Goal: Task Accomplishment & Management: Manage account settings

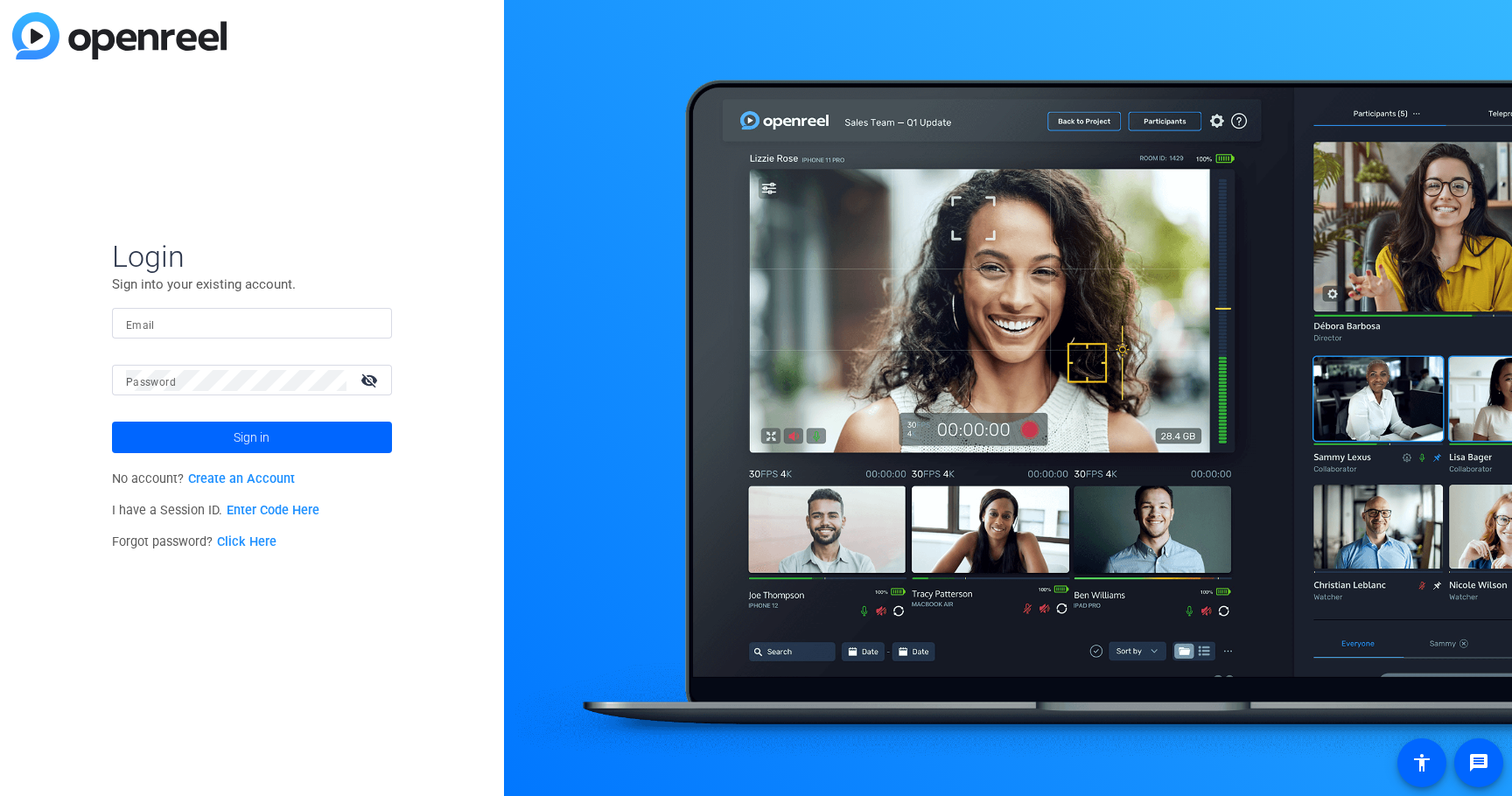
type input "[EMAIL_ADDRESS][DOMAIN_NAME]"
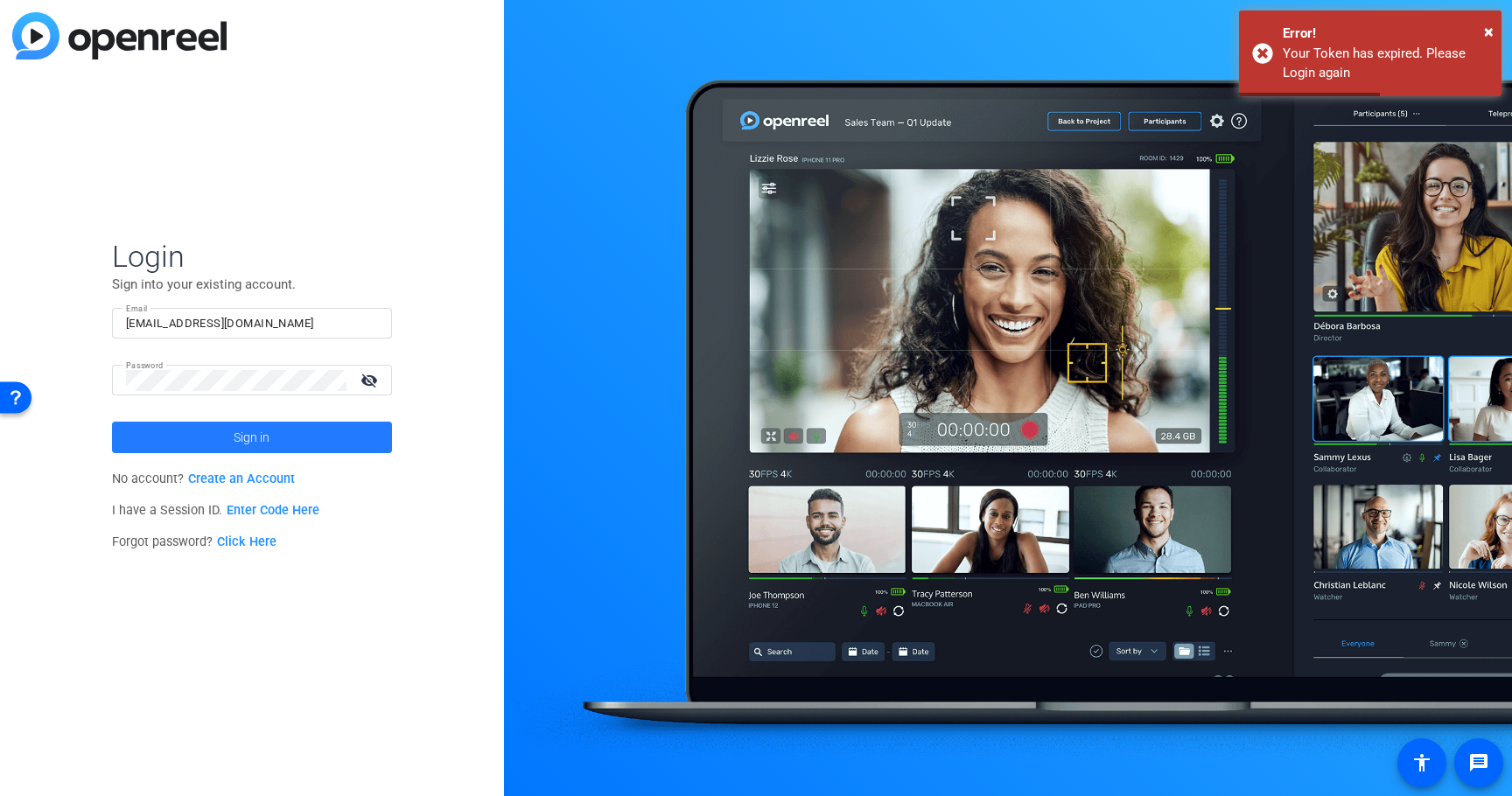
click at [160, 433] on span at bounding box center [252, 437] width 280 height 42
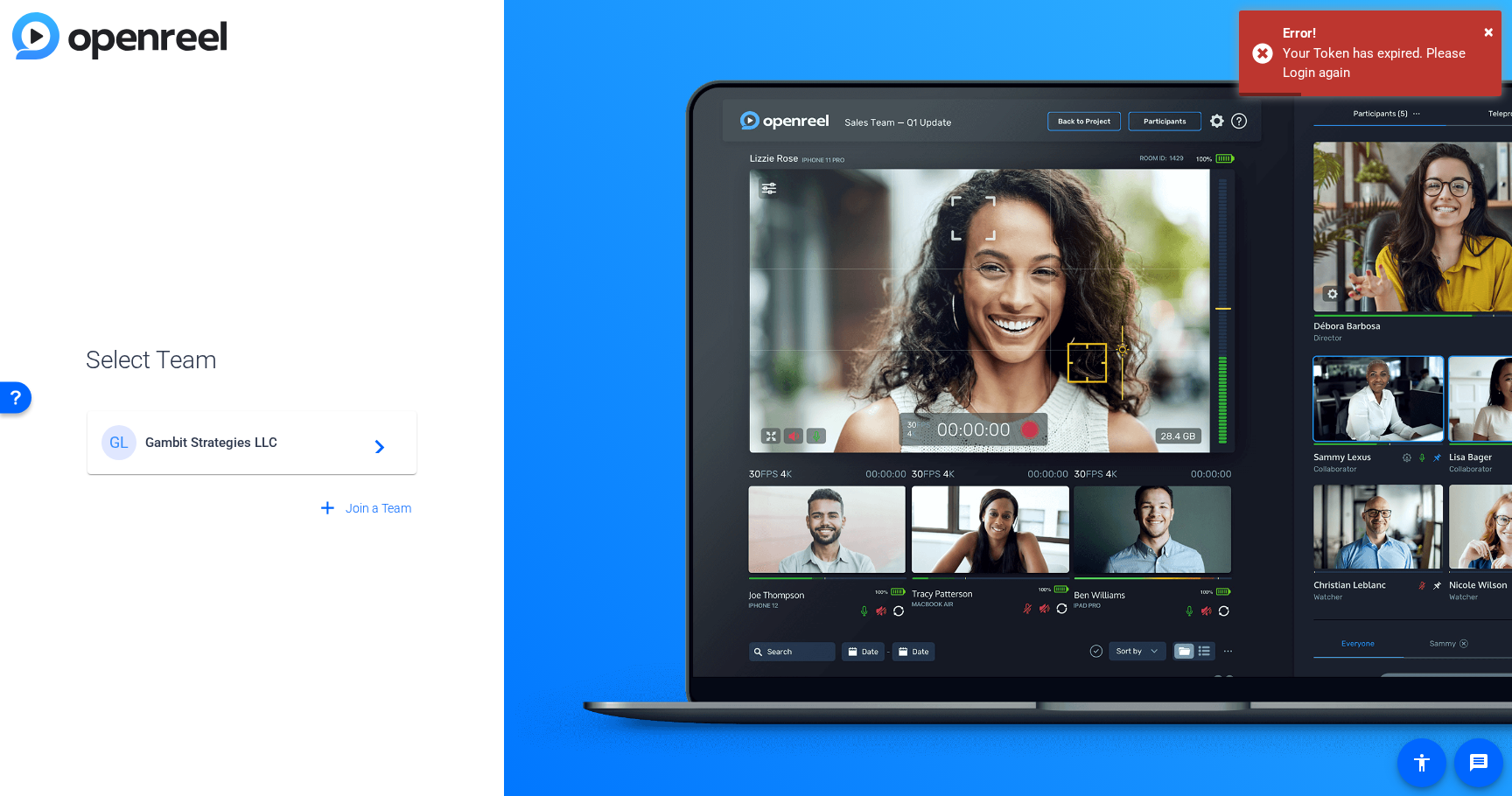
click at [217, 443] on span "Gambit Strategies LLC" at bounding box center [254, 443] width 219 height 16
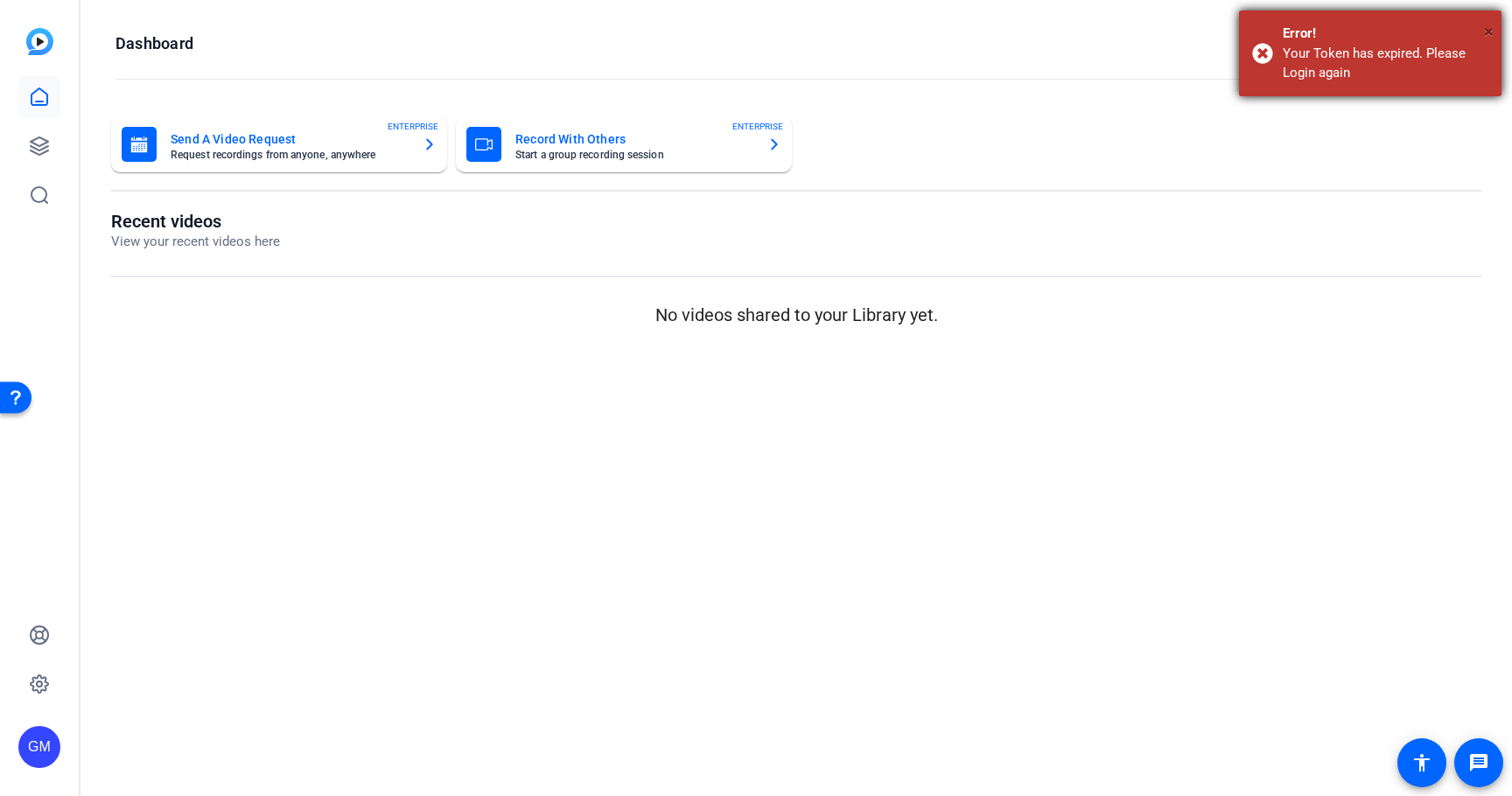
click at [1487, 19] on button "×" at bounding box center [1489, 32] width 10 height 27
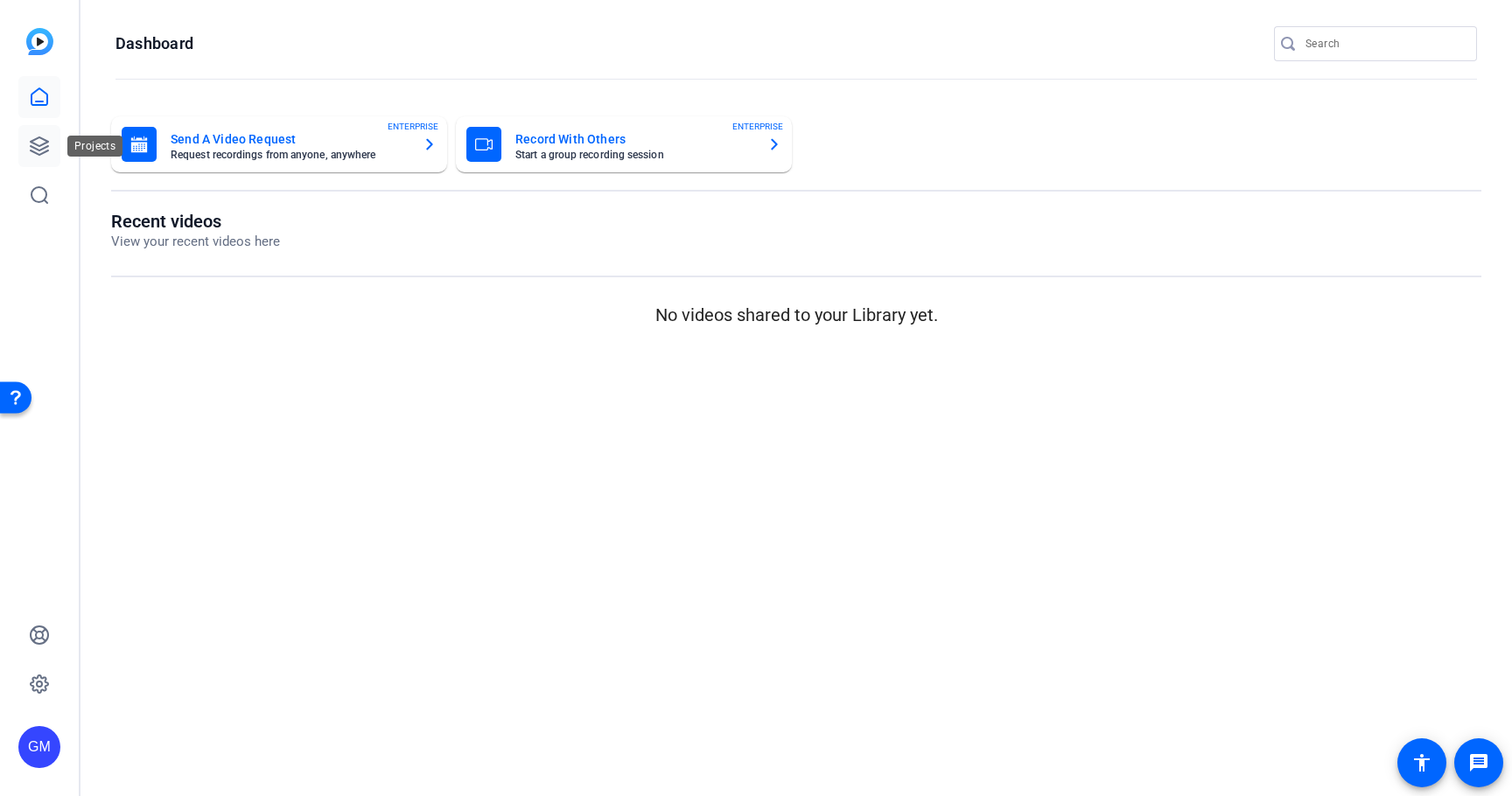
click at [36, 138] on icon at bounding box center [40, 146] width 18 height 18
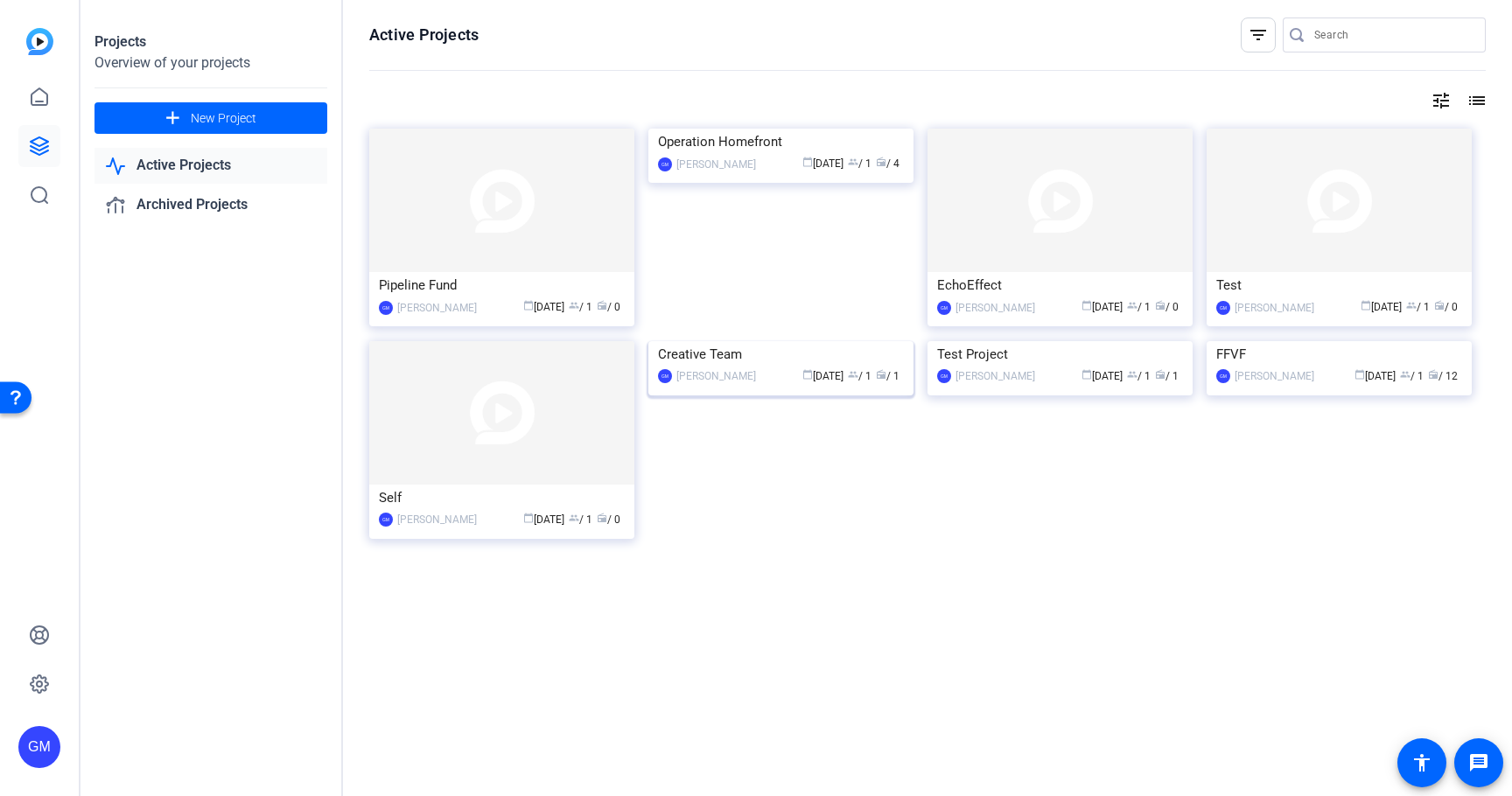
click at [719, 341] on img at bounding box center [780, 341] width 265 height 0
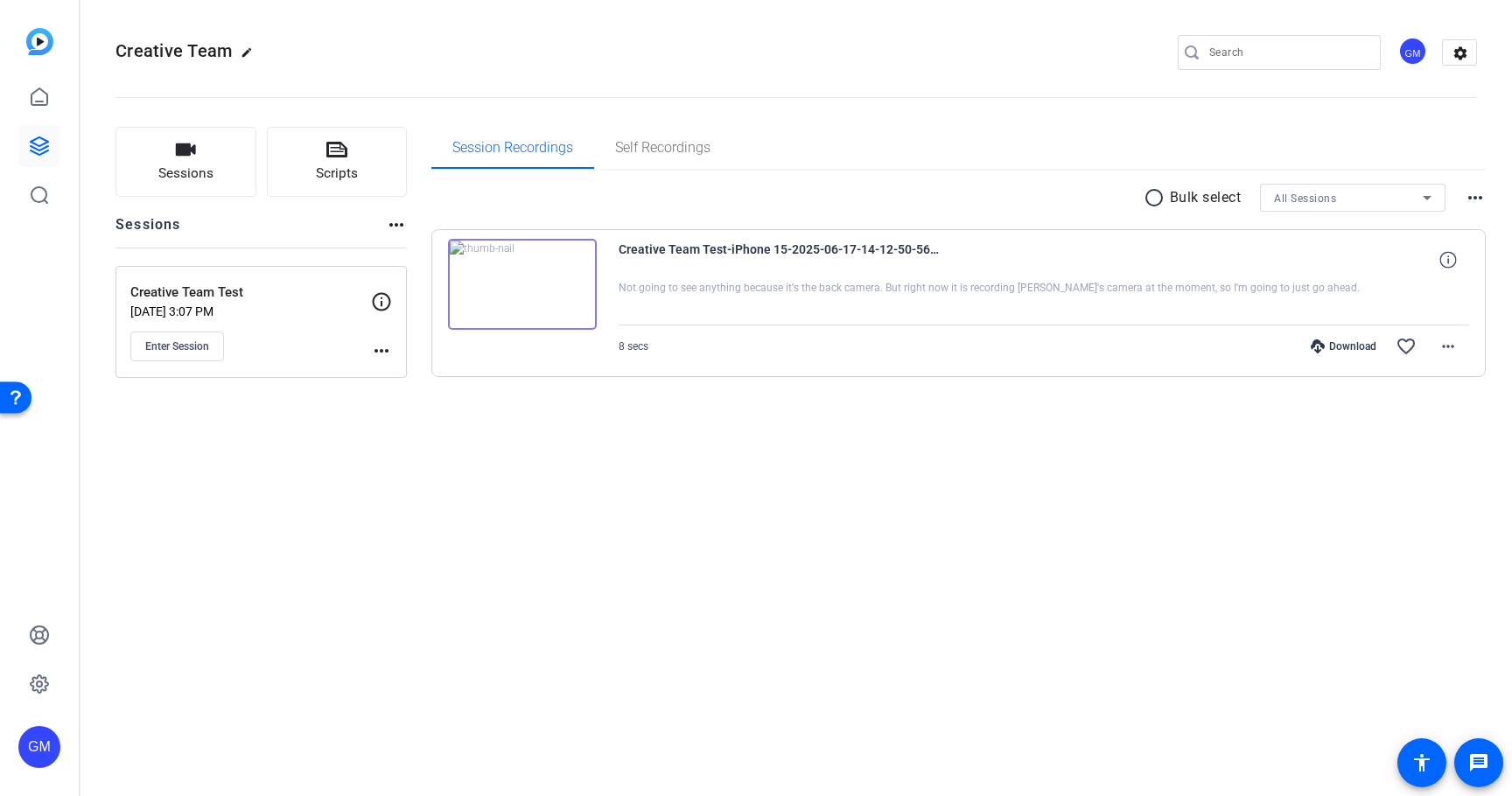
click at [375, 343] on mat-icon "more_horiz" at bounding box center [382, 351] width 21 height 21
click at [405, 380] on span "Edit Session" at bounding box center [425, 376] width 80 height 21
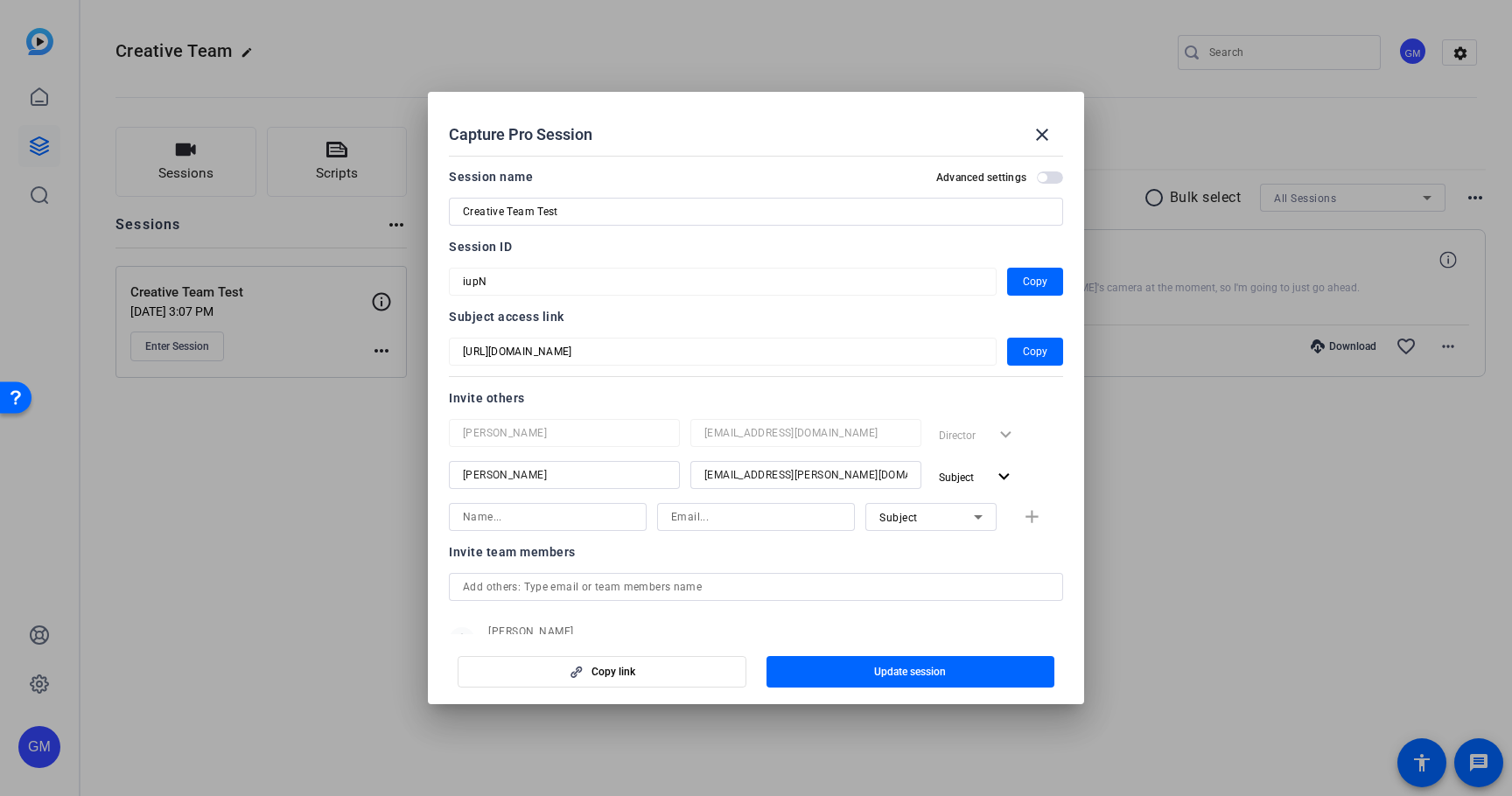
scroll to position [65, 0]
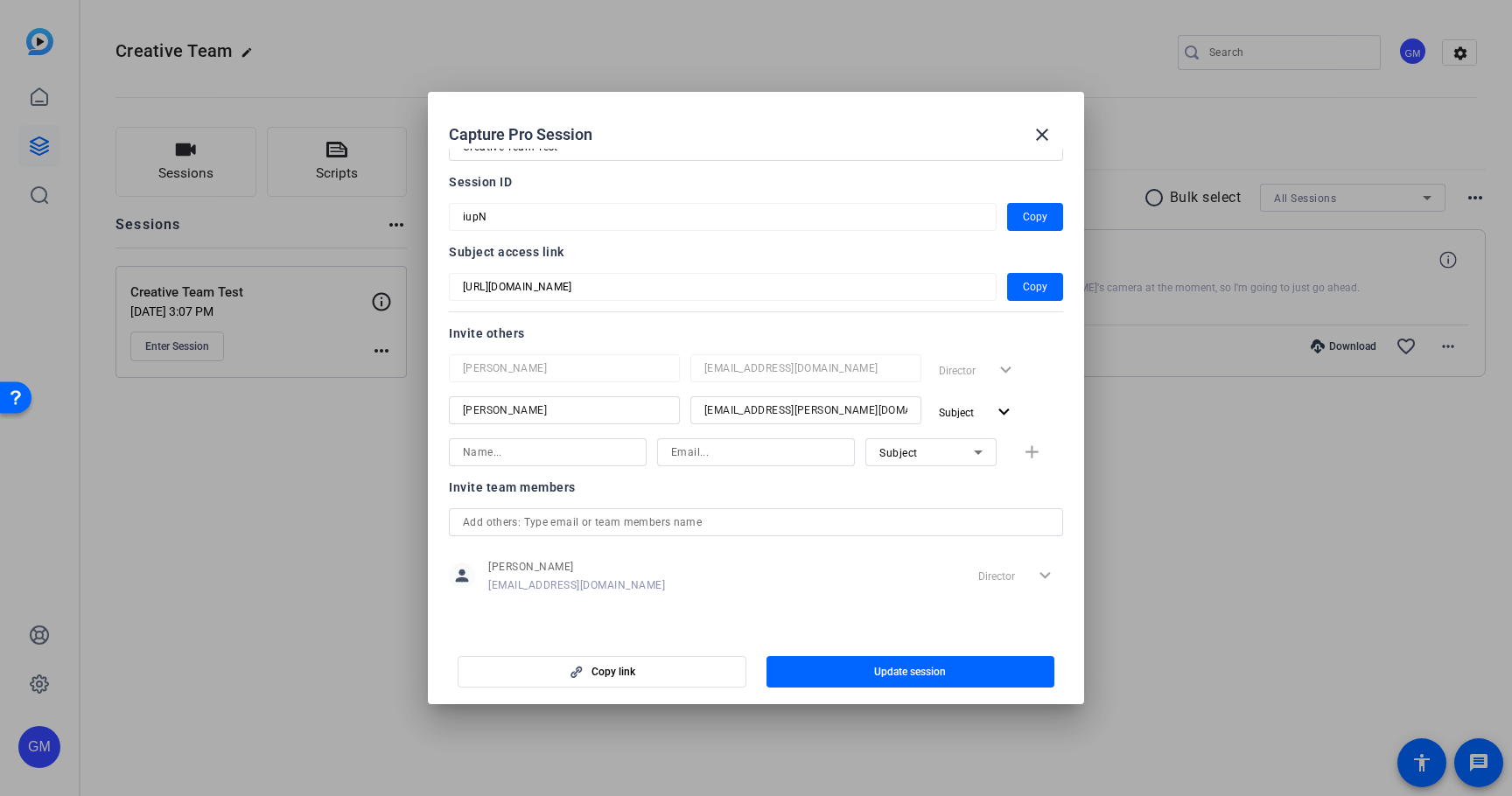
click at [665, 528] on input "text" at bounding box center [756, 522] width 586 height 21
type input "[EMAIL_ADDRESS][PERSON_NAME][DOMAIN_NAME]"
click at [847, 609] on div "Invite team members [PERSON_NAME][EMAIL_ADDRESS][DOMAIN_NAME] person [PERSON_NA…" at bounding box center [756, 546] width 615 height 138
click at [756, 526] on input "[EMAIL_ADDRESS][PERSON_NAME][DOMAIN_NAME]" at bounding box center [756, 522] width 586 height 21
click at [665, 531] on input "[EMAIL_ADDRESS][PERSON_NAME][DOMAIN_NAME]" at bounding box center [756, 522] width 586 height 21
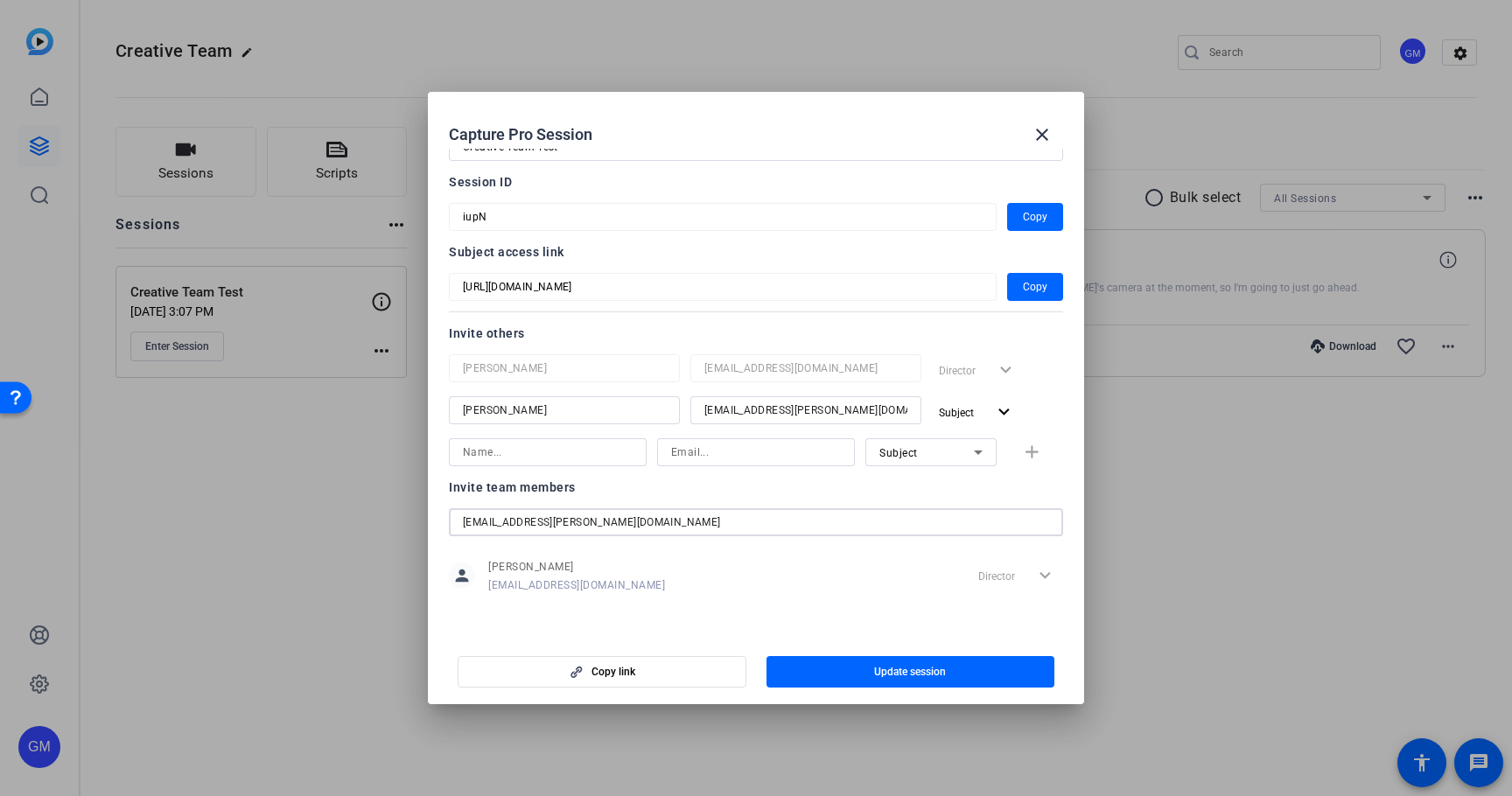
click at [665, 531] on input "[EMAIL_ADDRESS][PERSON_NAME][DOMAIN_NAME]" at bounding box center [756, 522] width 586 height 21
click at [717, 529] on input "[EMAIL_ADDRESS][PERSON_NAME][DOMAIN_NAME]" at bounding box center [756, 522] width 586 height 21
click at [979, 411] on span "Subject" at bounding box center [962, 413] width 47 height 21
click at [989, 507] on span "Subject" at bounding box center [995, 509] width 37 height 12
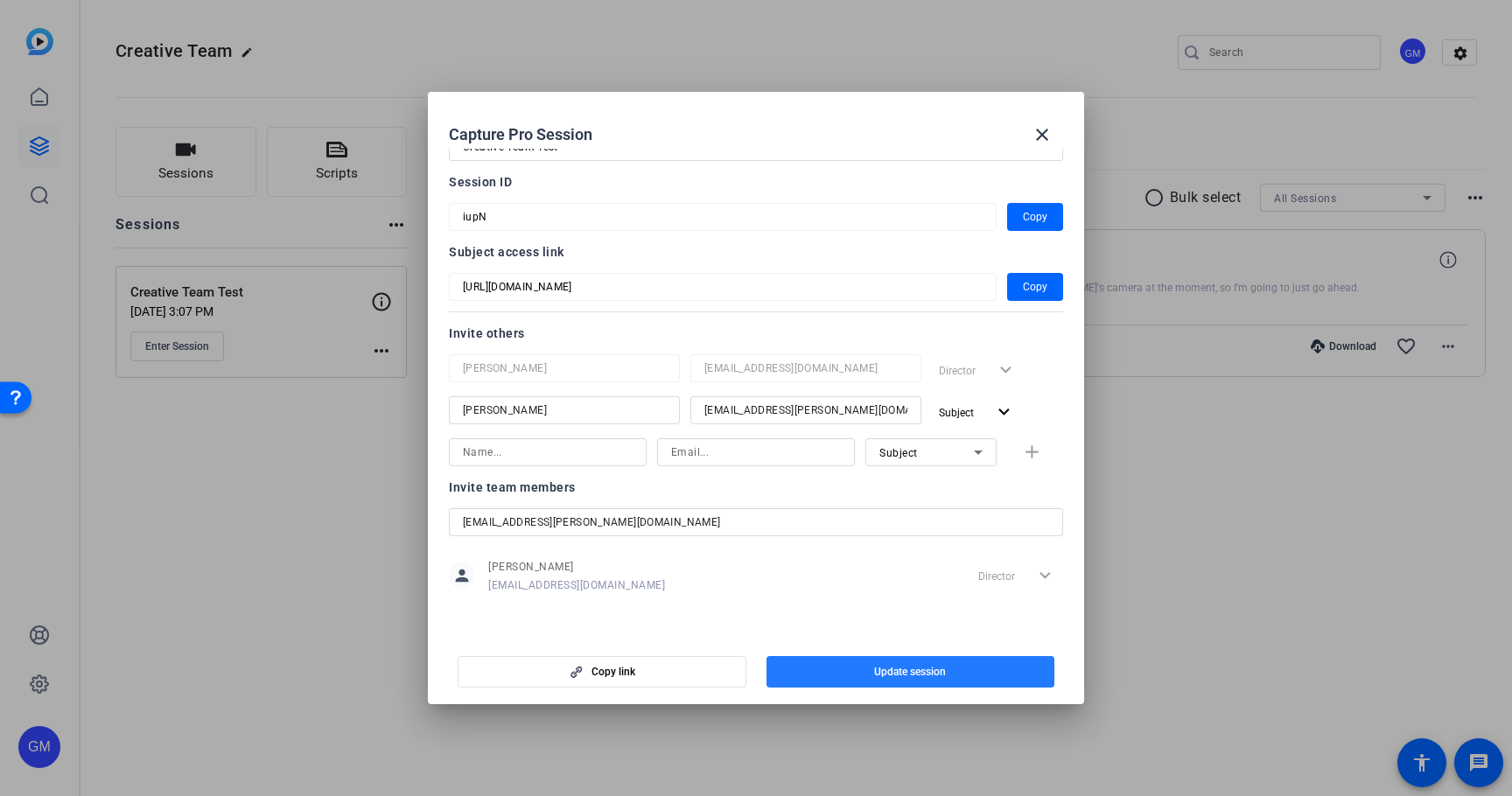
click at [888, 674] on span "Update session" at bounding box center [910, 672] width 72 height 14
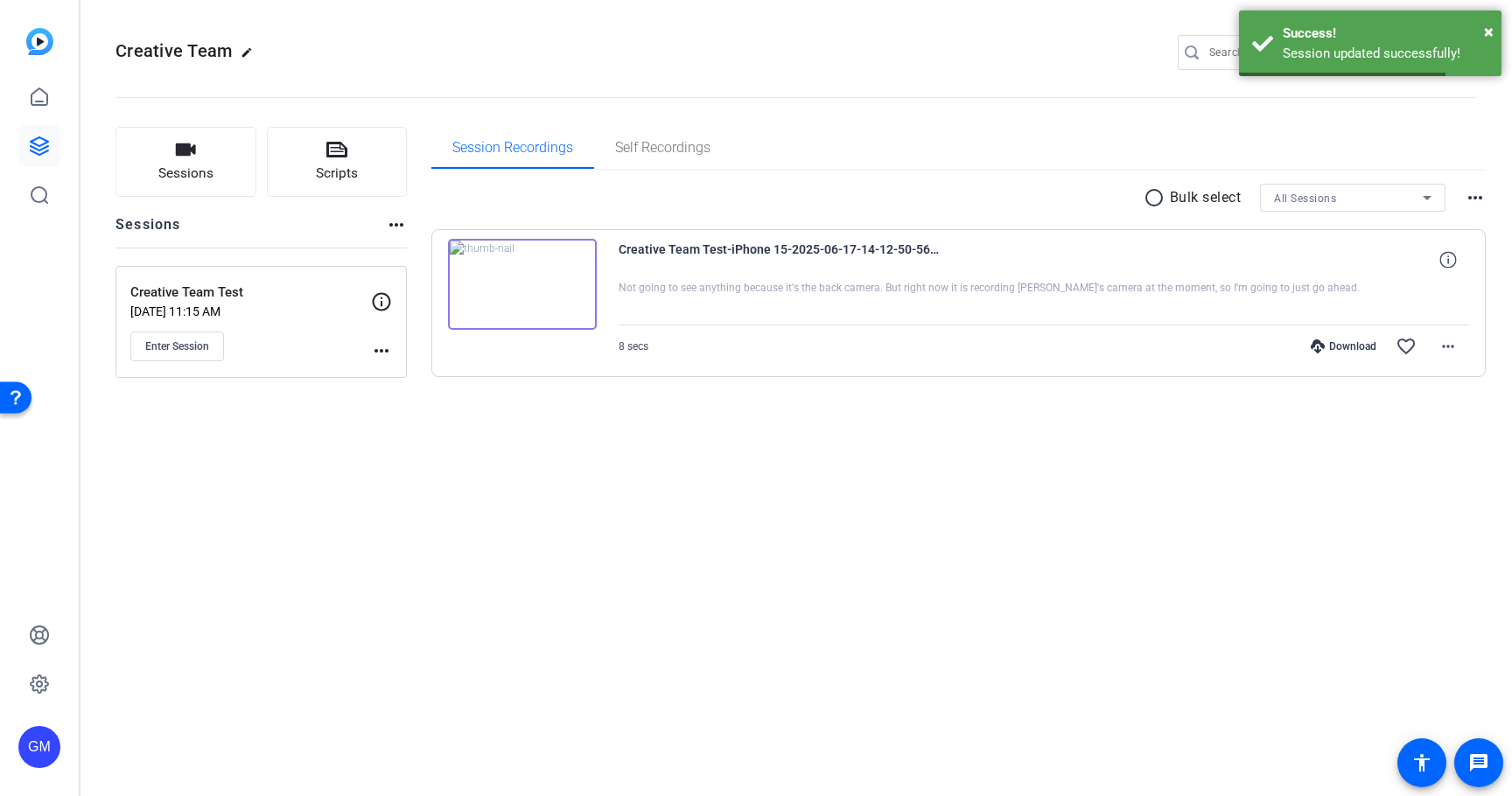
click at [877, 545] on div "Creative Team edit GM settings Sessions Scripts Sessions more_horiz Creative Te…" at bounding box center [796, 398] width 1432 height 796
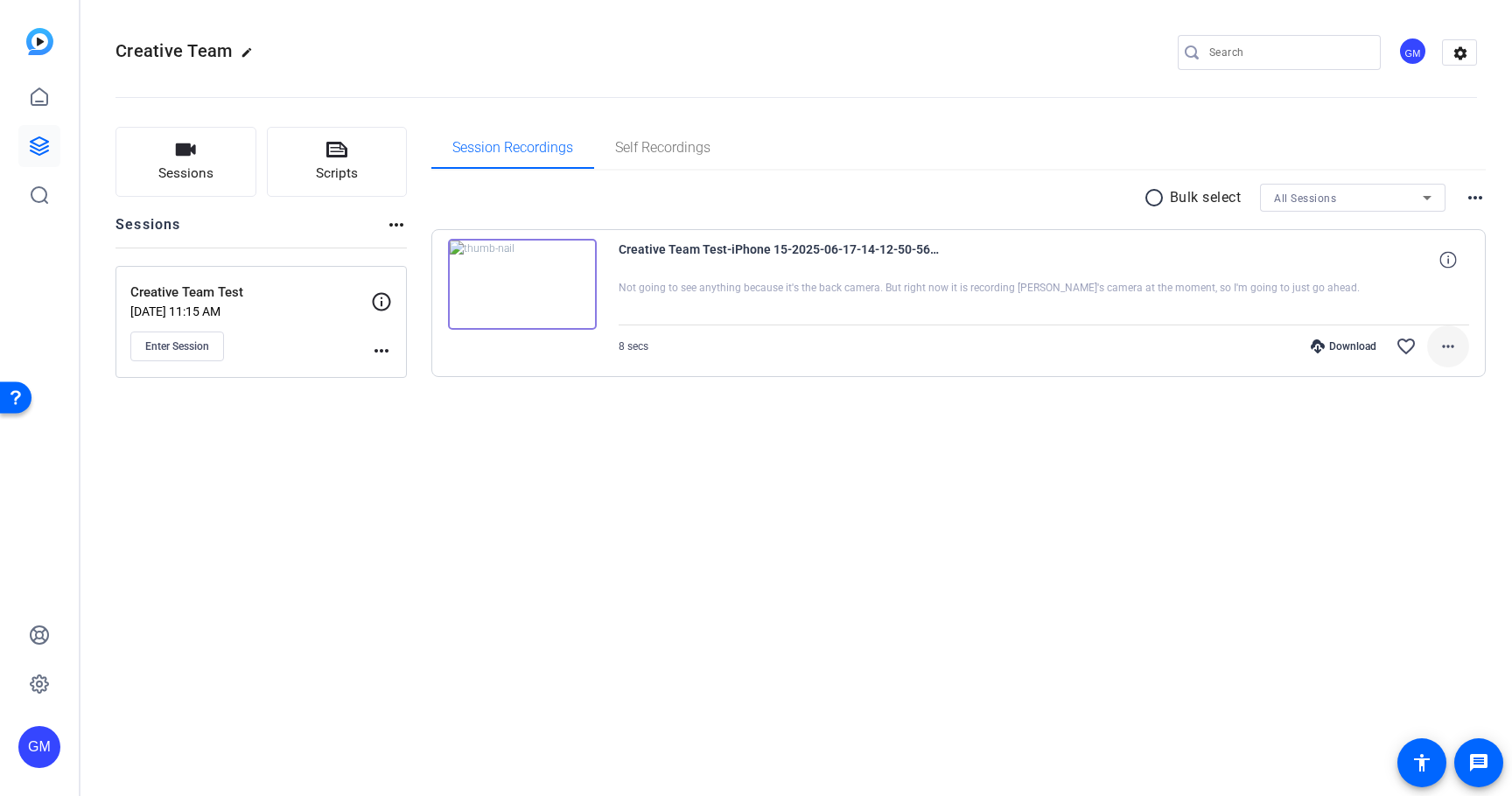
click at [1450, 339] on mat-icon "more_horiz" at bounding box center [1448, 346] width 21 height 21
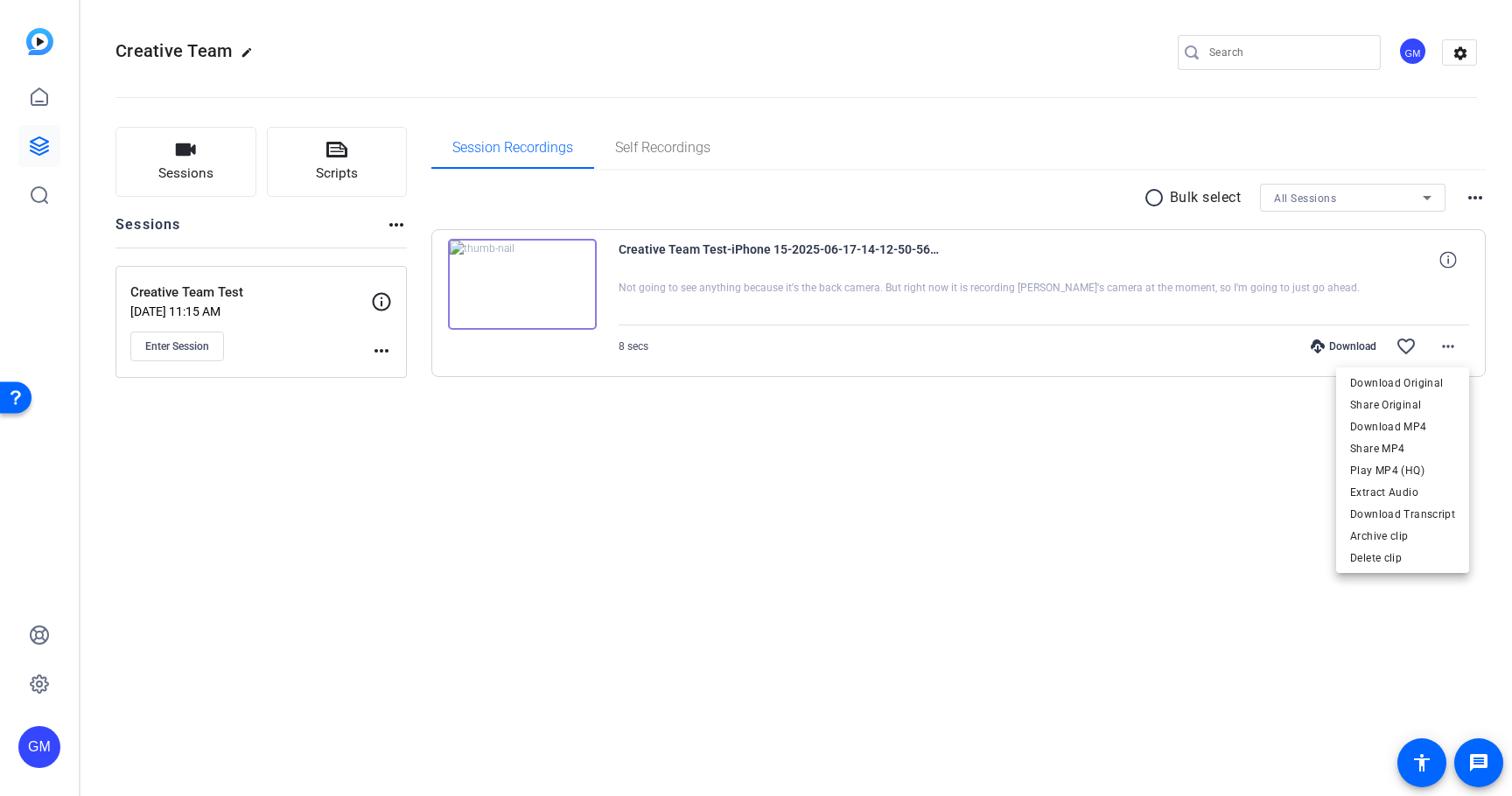
click at [651, 509] on div at bounding box center [756, 398] width 1512 height 796
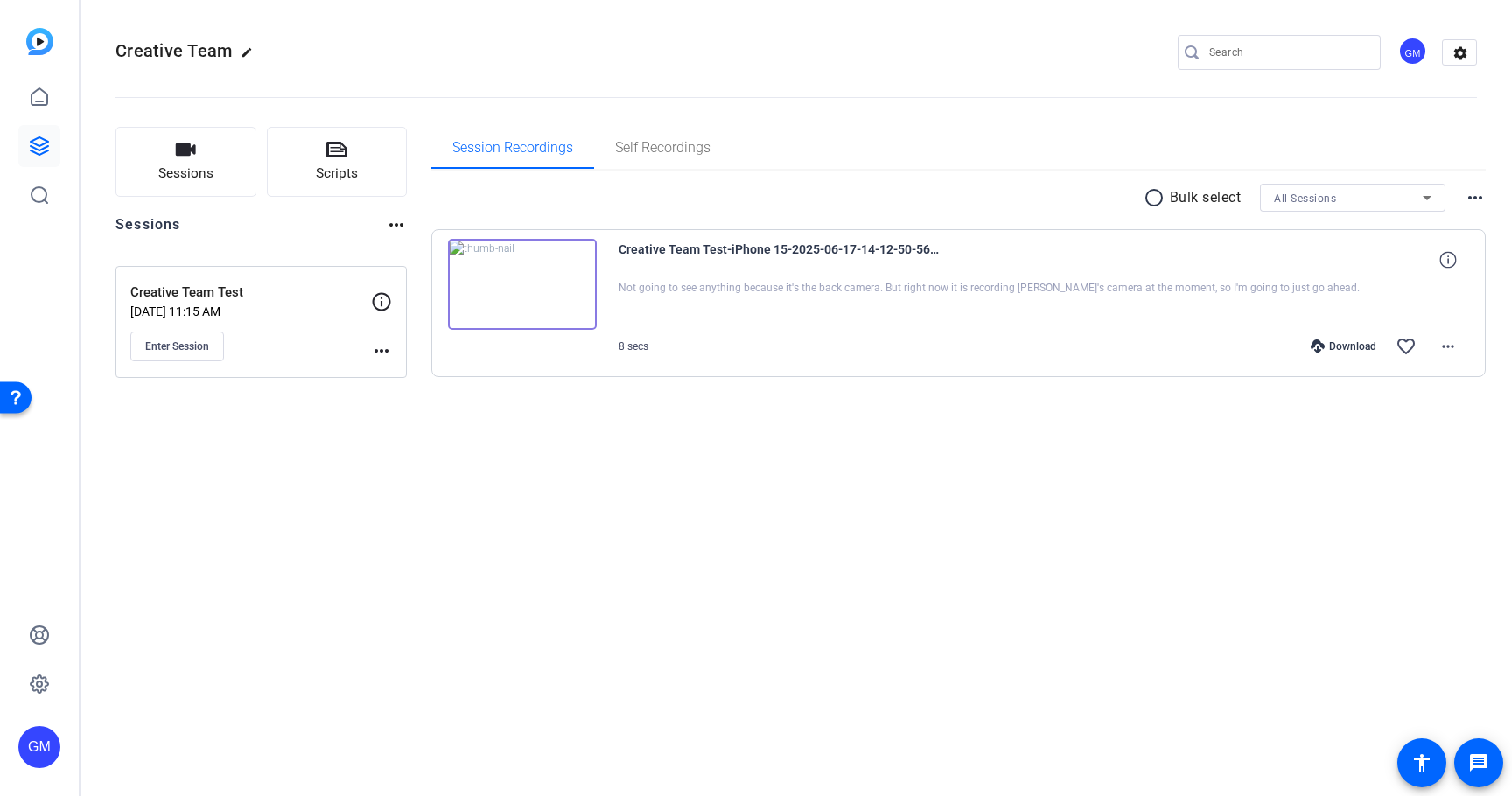
click at [377, 352] on mat-icon "more_horiz" at bounding box center [382, 351] width 21 height 21
click at [393, 373] on span "Edit Session" at bounding box center [425, 376] width 80 height 21
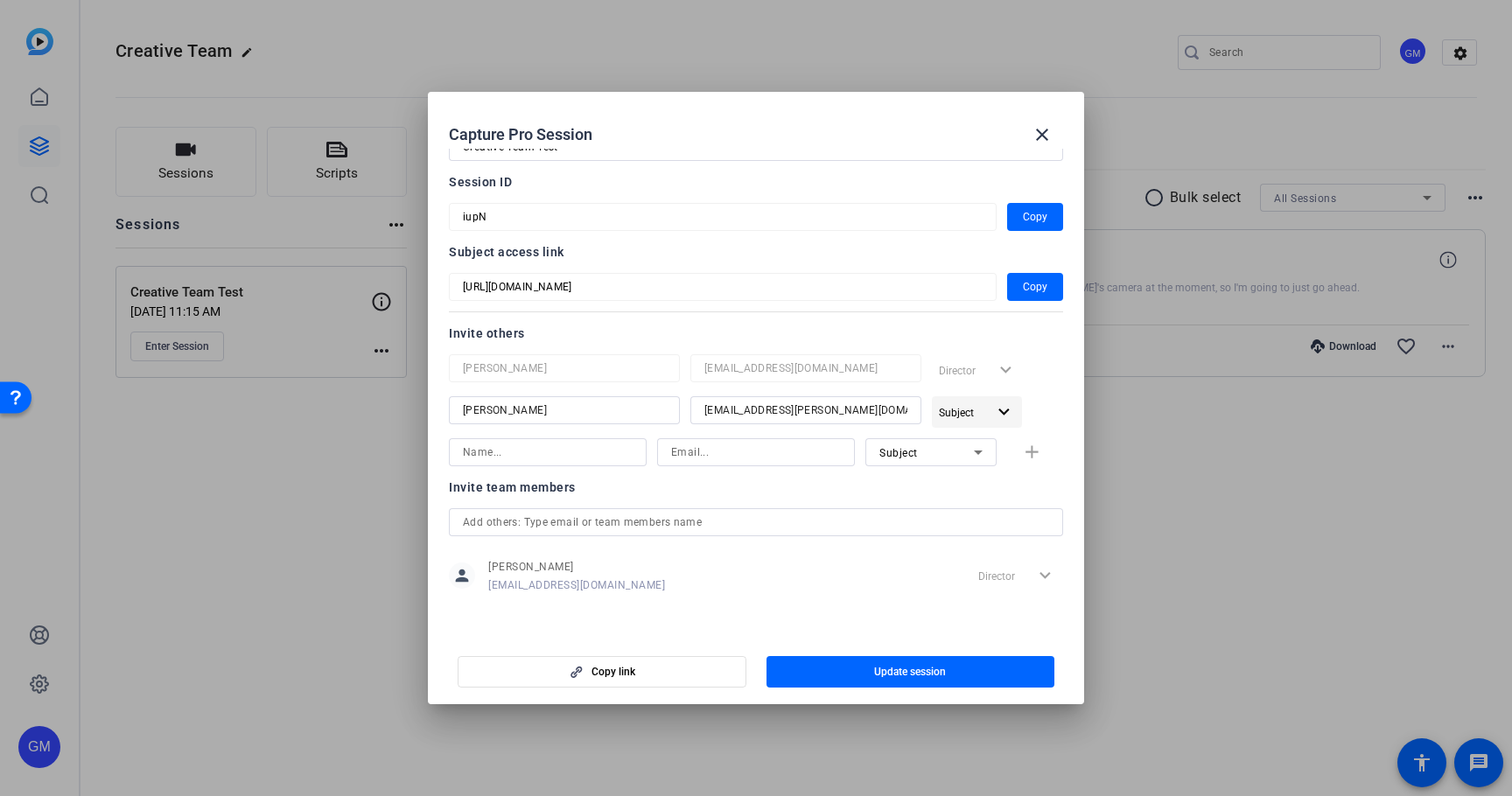
click at [967, 407] on span "Subject" at bounding box center [957, 413] width 35 height 12
click at [950, 501] on mat-icon "check" at bounding box center [957, 509] width 21 height 21
click at [663, 666] on span "button" at bounding box center [602, 671] width 287 height 42
click at [624, 576] on div "[PERSON_NAME] [EMAIL_ADDRESS][DOMAIN_NAME]" at bounding box center [577, 576] width 177 height 33
click at [594, 456] on input at bounding box center [548, 452] width 170 height 21
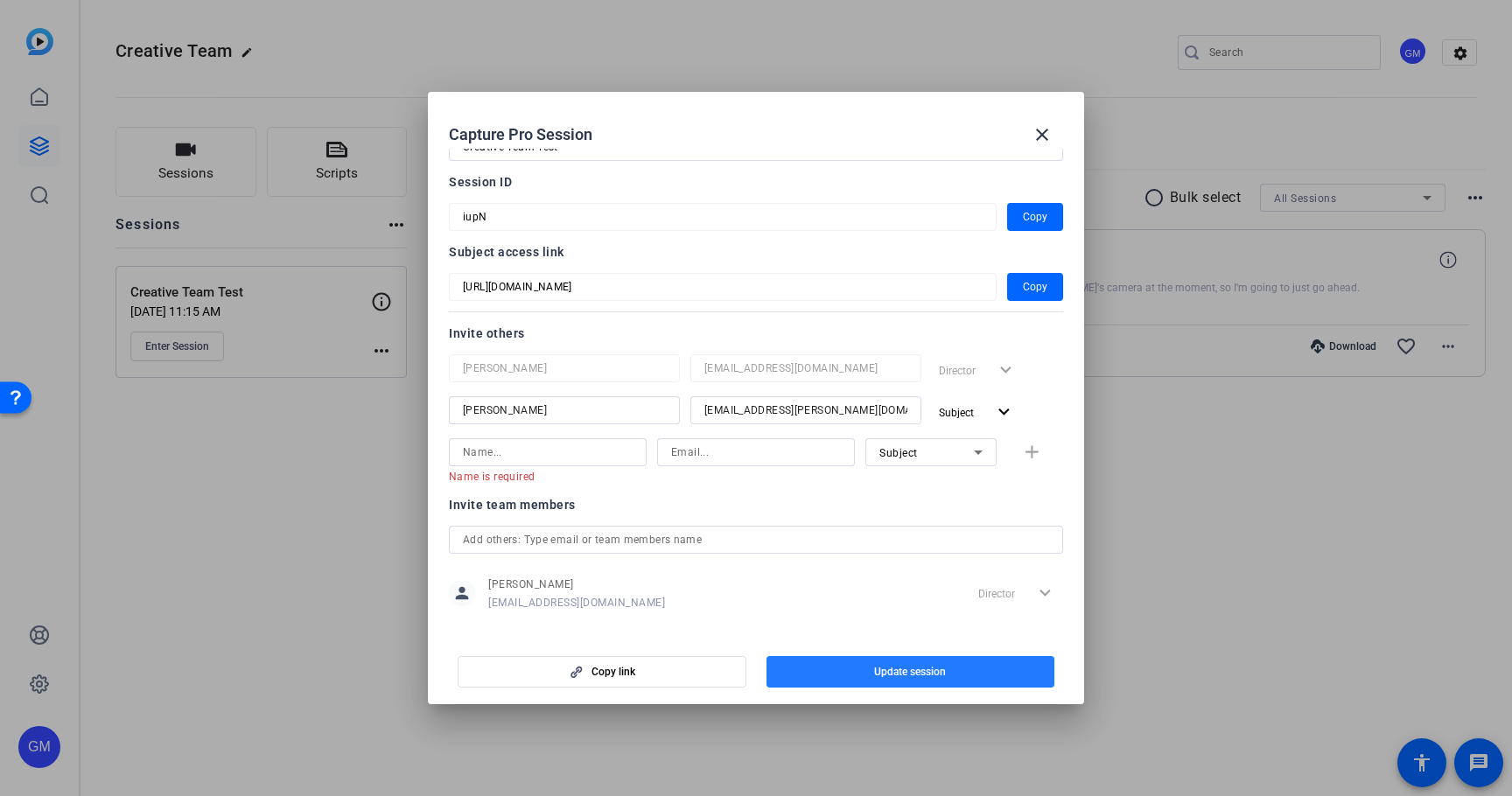
click at [860, 673] on span "button" at bounding box center [911, 671] width 289 height 42
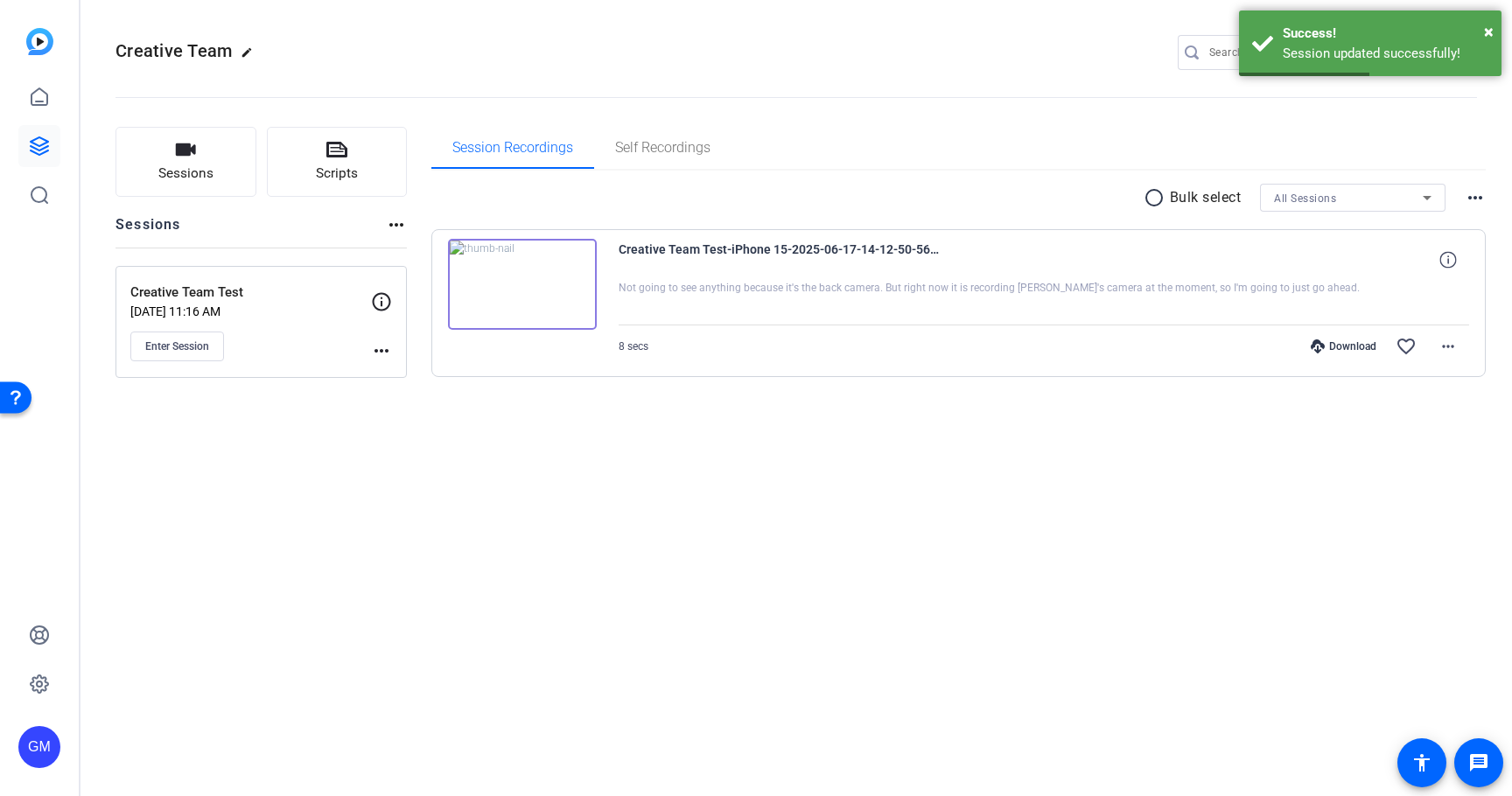
click at [379, 345] on mat-icon "more_horiz" at bounding box center [382, 351] width 21 height 21
click at [385, 367] on span "Edit Session" at bounding box center [425, 376] width 80 height 21
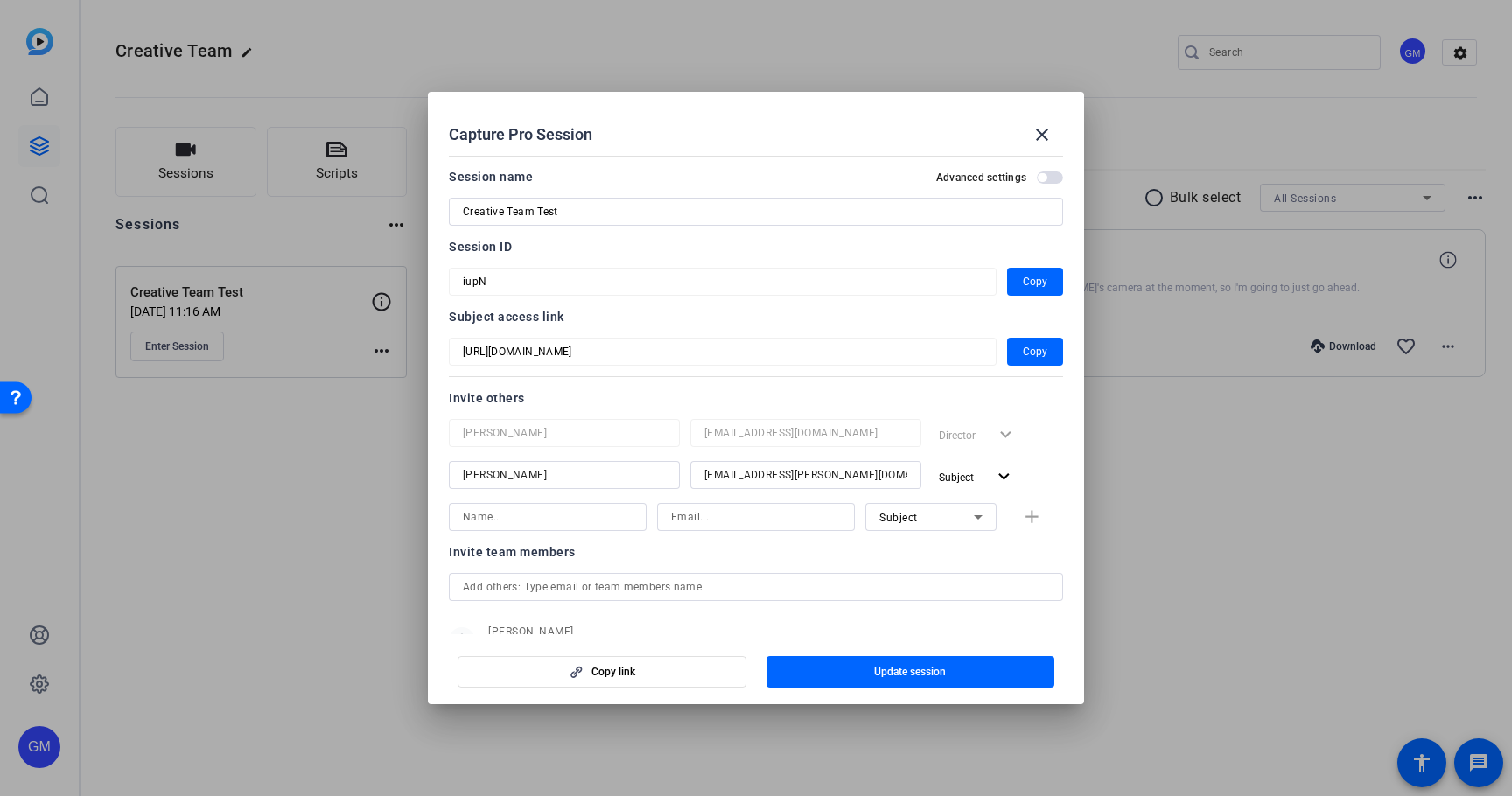
click at [560, 475] on input "[PERSON_NAME]" at bounding box center [564, 475] width 203 height 21
click at [531, 512] on input at bounding box center [548, 517] width 170 height 21
click at [997, 479] on mat-icon "expand_more" at bounding box center [1004, 477] width 22 height 22
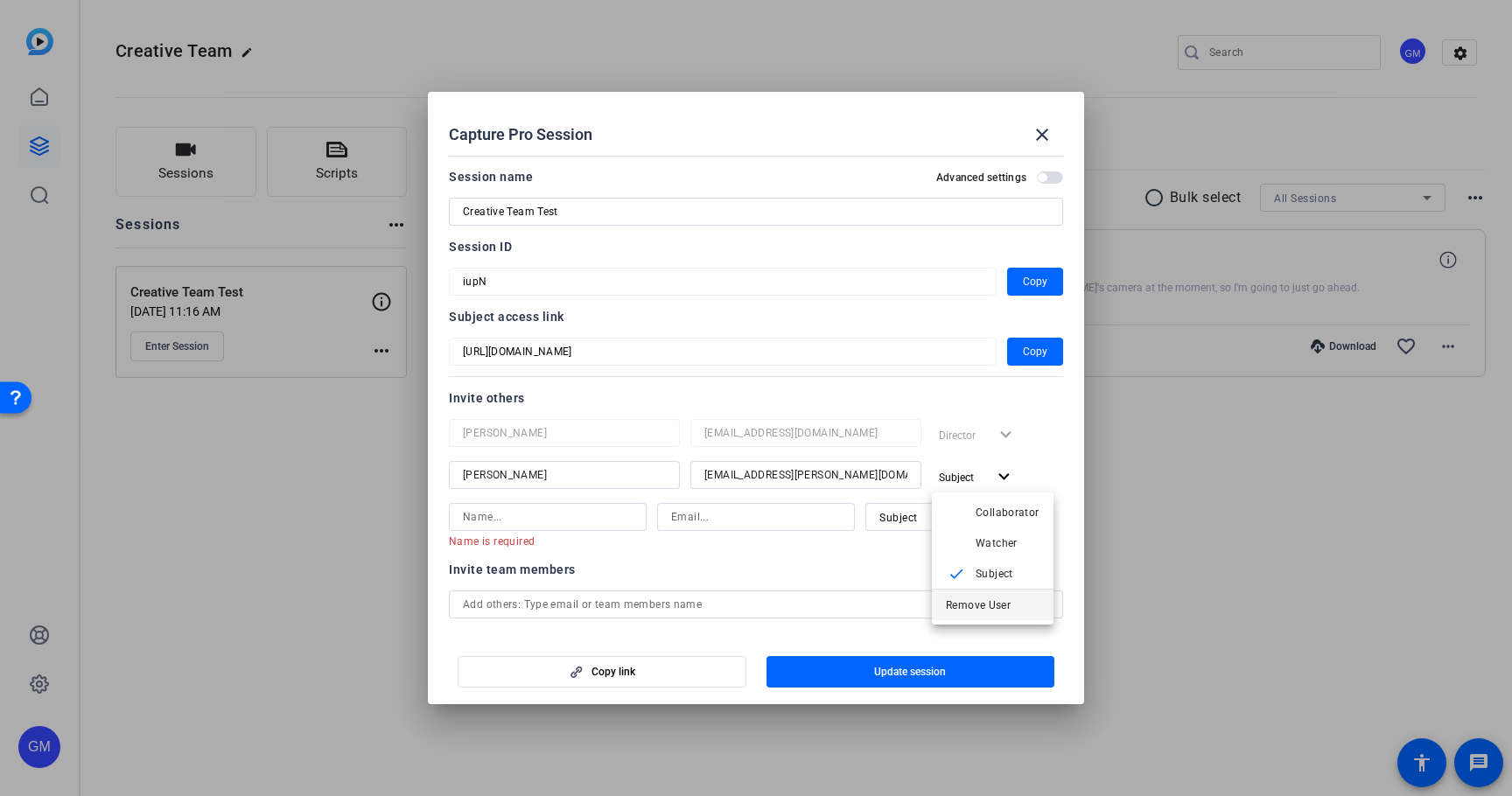
click at [982, 605] on span "Remove User" at bounding box center [978, 606] width 65 height 12
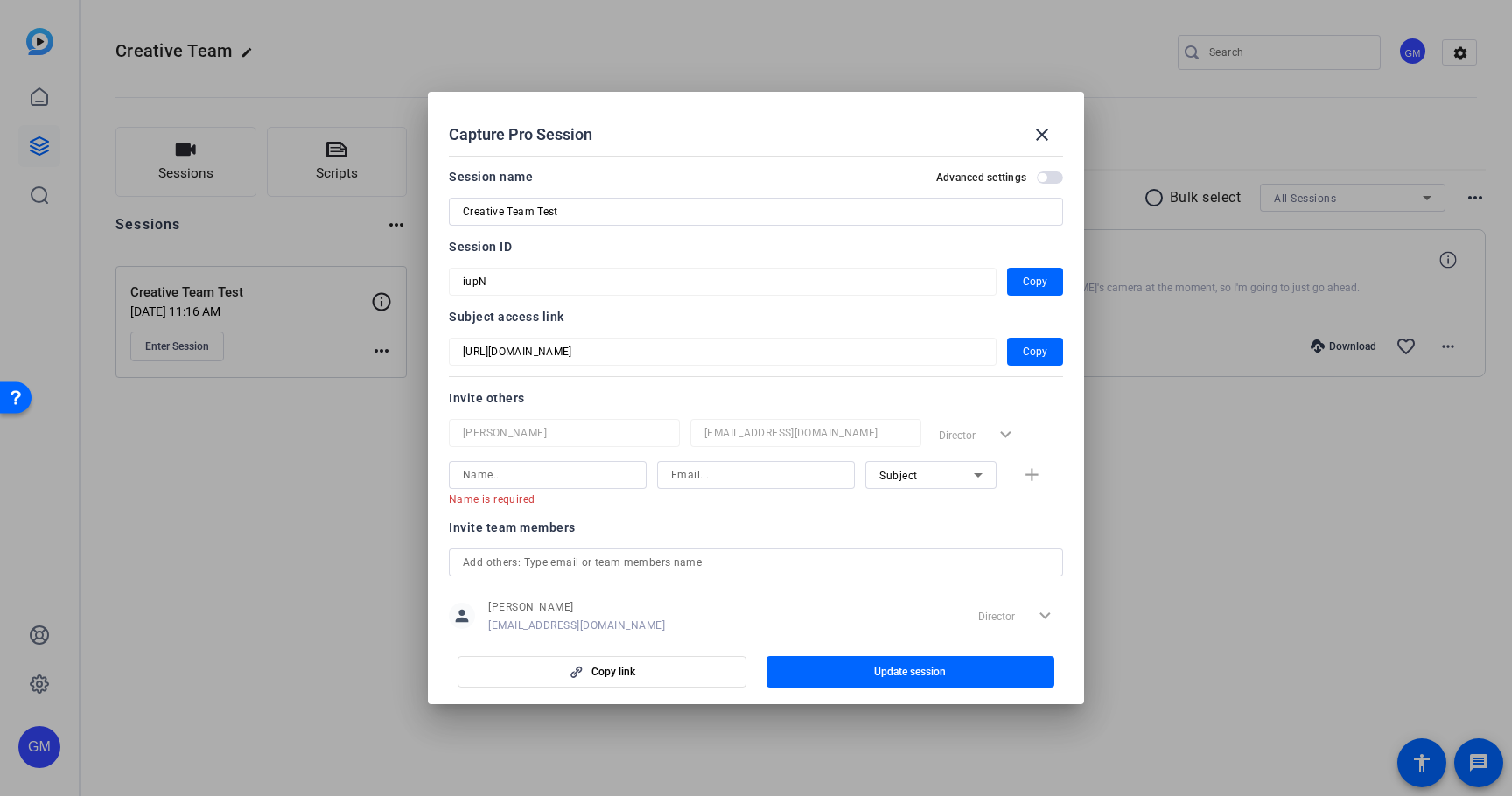
click at [571, 489] on mat-error "Name is required" at bounding box center [540, 498] width 183 height 19
click at [555, 474] on input at bounding box center [548, 475] width 170 height 21
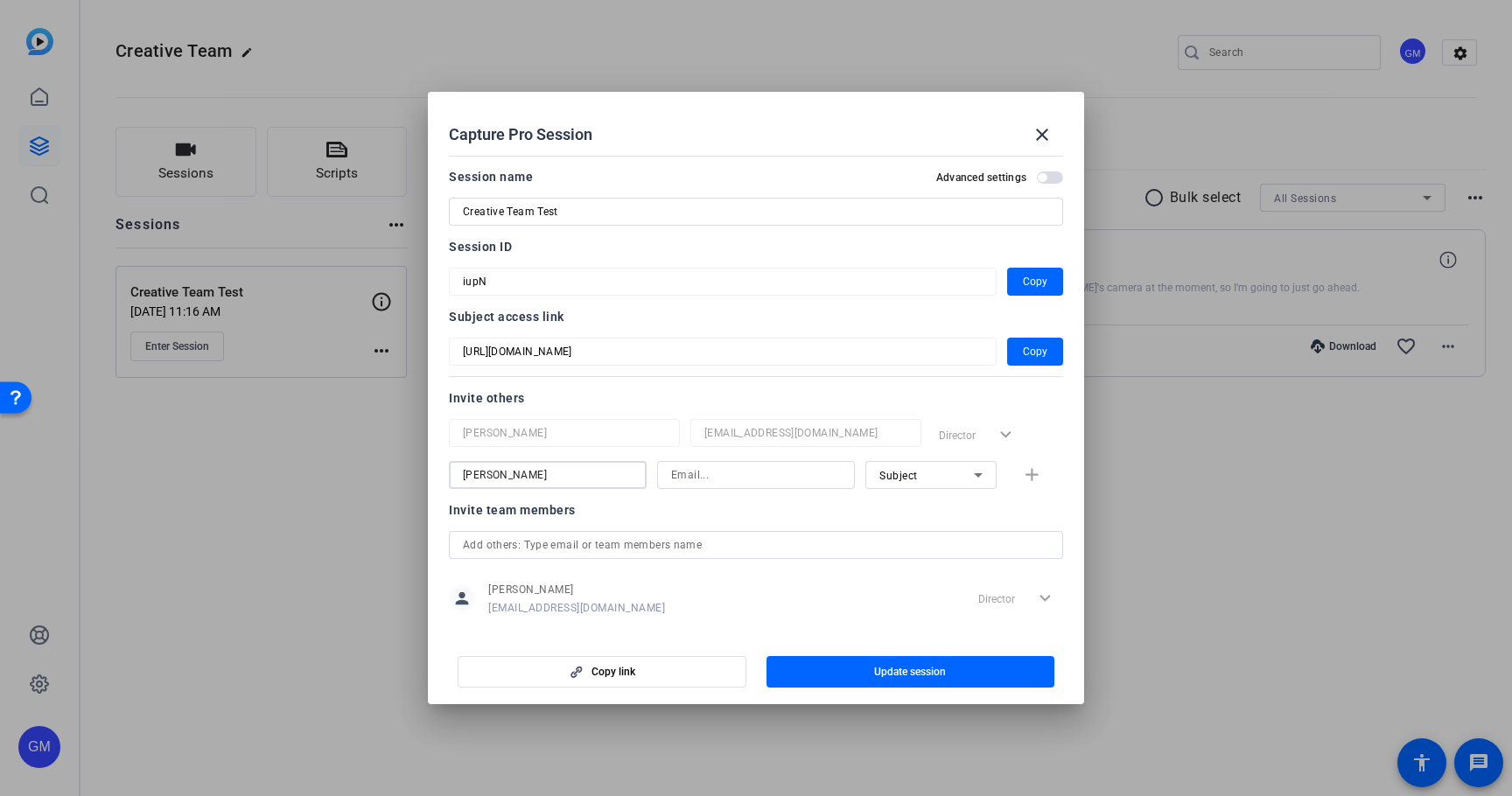
type input "[PERSON_NAME]"
click at [751, 471] on input at bounding box center [756, 475] width 170 height 21
type input "[EMAIL_ADDRESS][PERSON_NAME][DOMAIN_NAME]"
click at [977, 478] on icon at bounding box center [979, 475] width 21 height 21
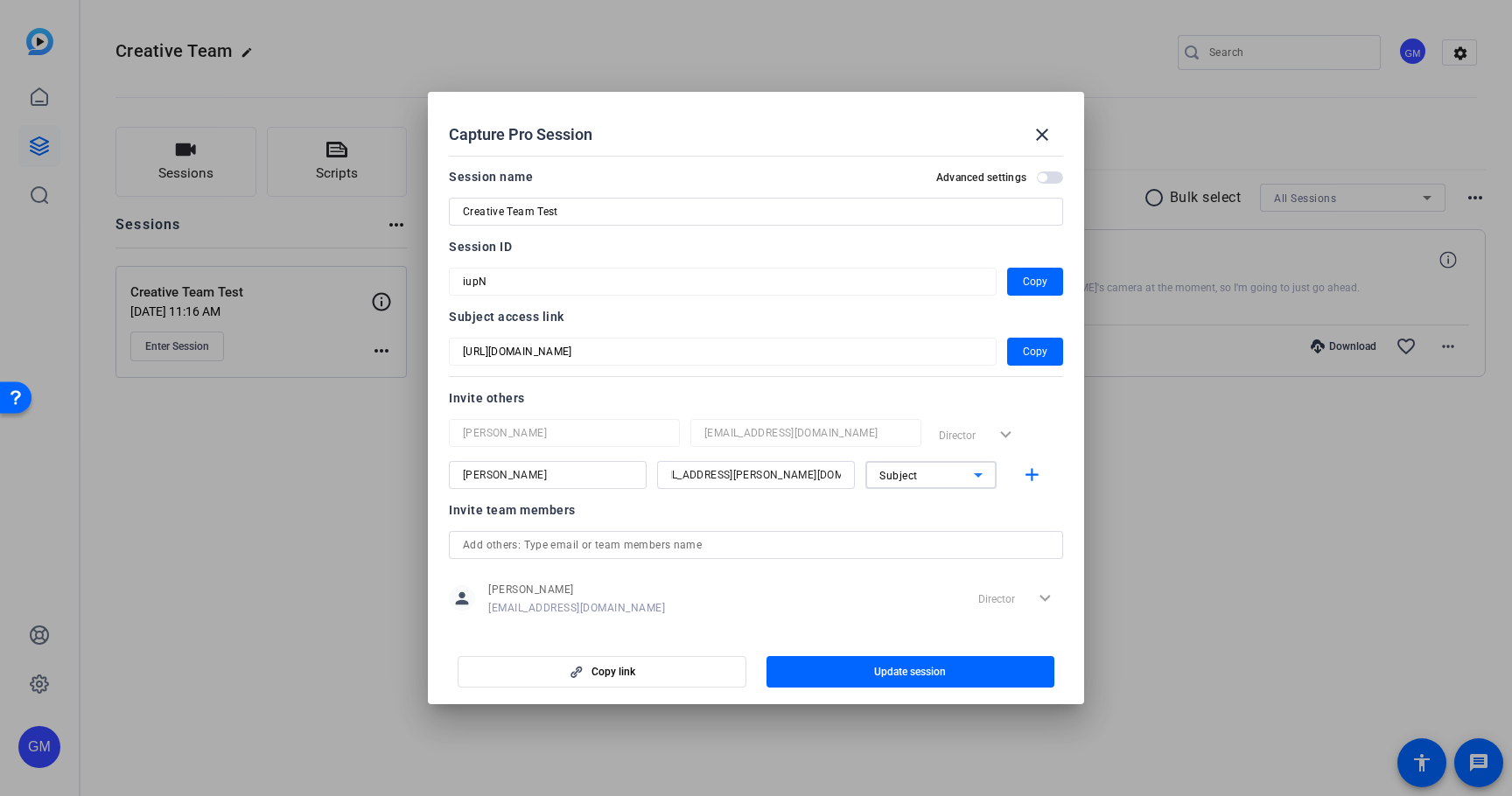
scroll to position [0, 0]
click at [934, 559] on mat-option "Subject" at bounding box center [931, 566] width 131 height 28
click at [1040, 475] on mat-icon "add" at bounding box center [1032, 475] width 22 height 22
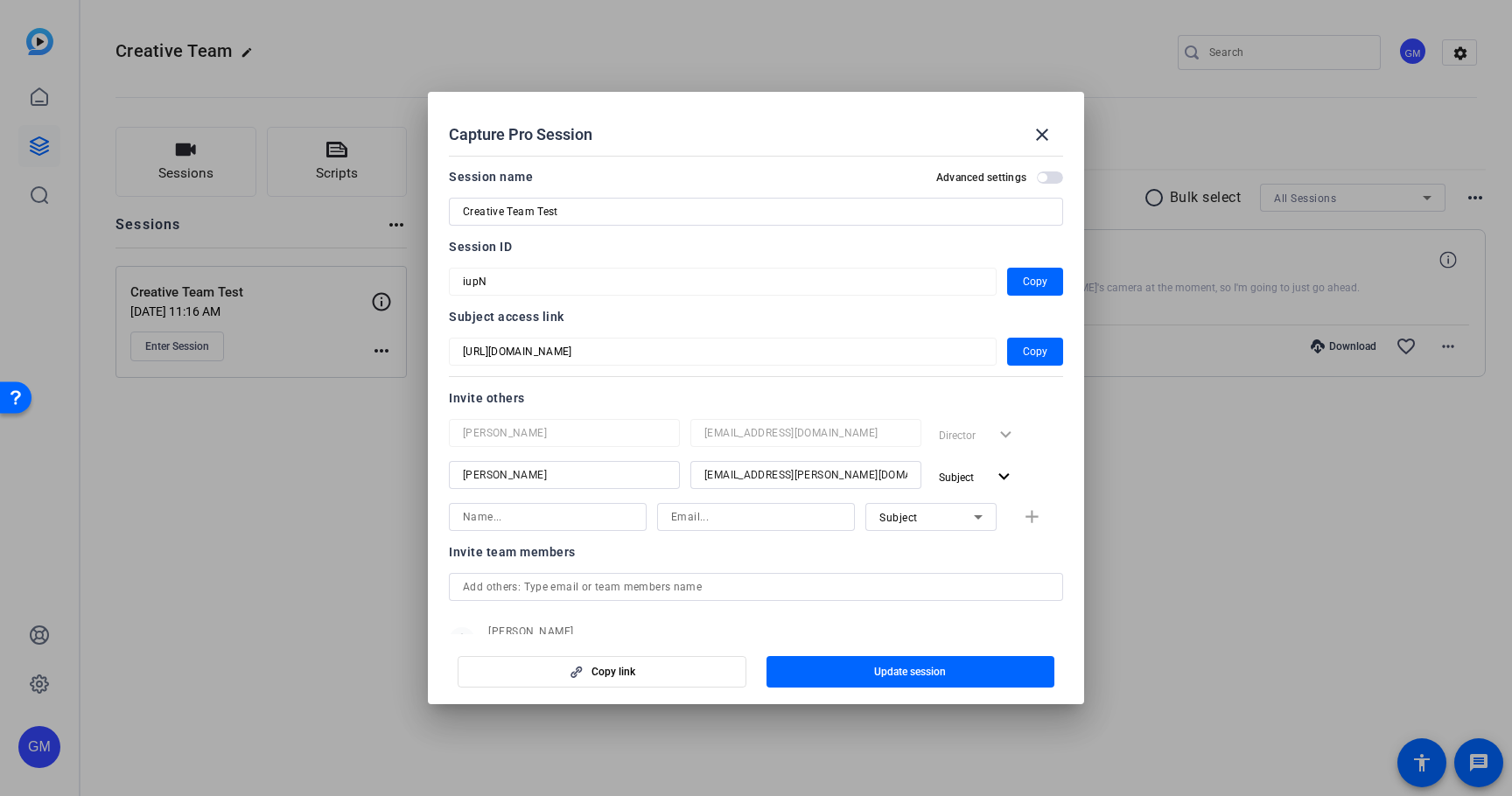
click at [1195, 414] on div at bounding box center [756, 398] width 1512 height 796
